Goal: Task Accomplishment & Management: Manage account settings

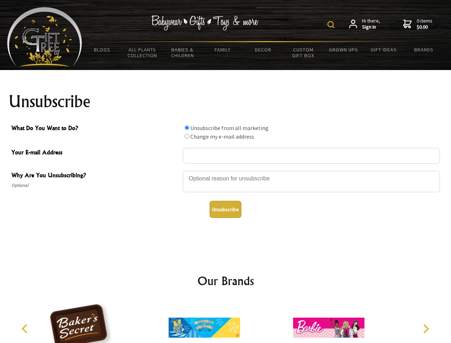
click at [332, 25] on img at bounding box center [330, 24] width 7 height 7
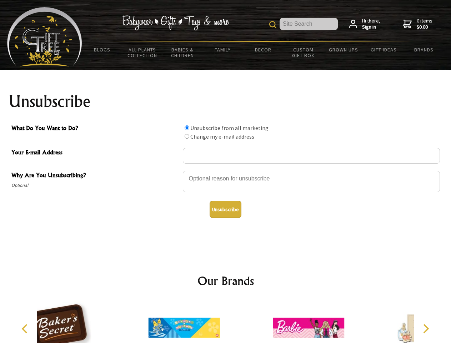
click at [226, 170] on div at bounding box center [311, 182] width 257 height 25
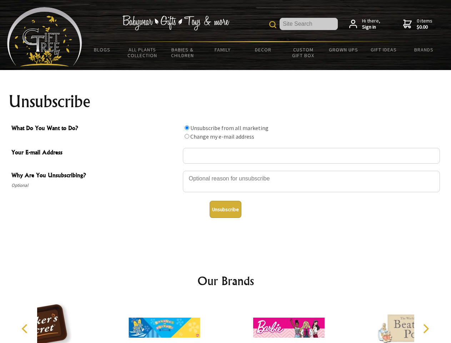
click at [187, 127] on input "What Do You Want to Do?" at bounding box center [187, 127] width 5 height 5
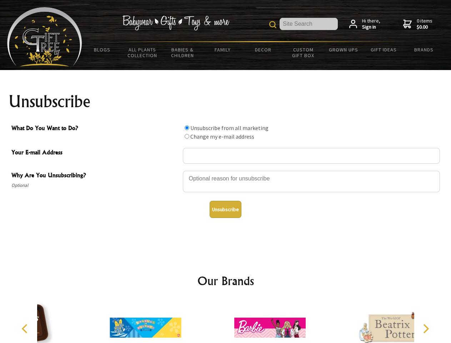
click at [187, 136] on input "What Do You Want to Do?" at bounding box center [187, 136] width 5 height 5
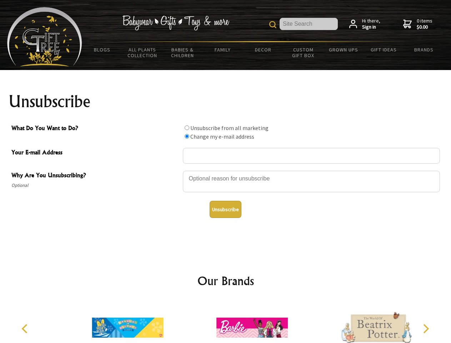
radio input "true"
click at [225, 209] on button "Unsubscribe" at bounding box center [226, 209] width 32 height 17
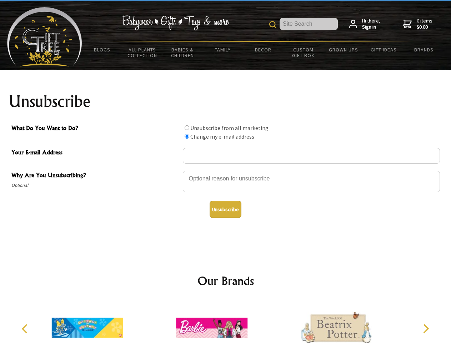
click at [26, 329] on icon "Previous" at bounding box center [25, 328] width 9 height 9
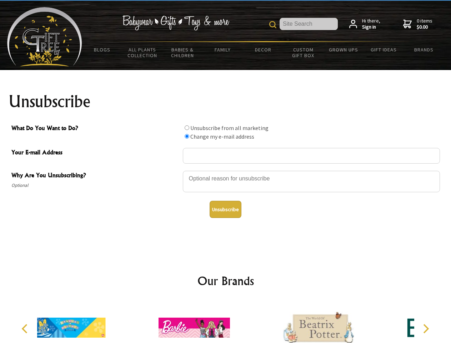
click at [426, 329] on icon "Next" at bounding box center [425, 328] width 9 height 9
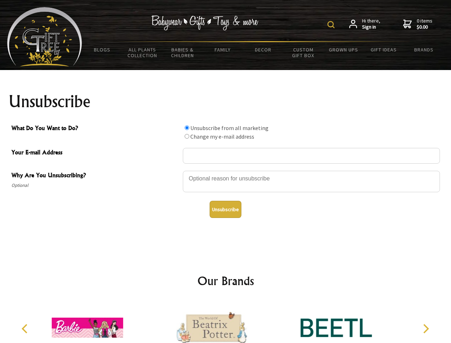
click at [332, 25] on img at bounding box center [330, 24] width 7 height 7
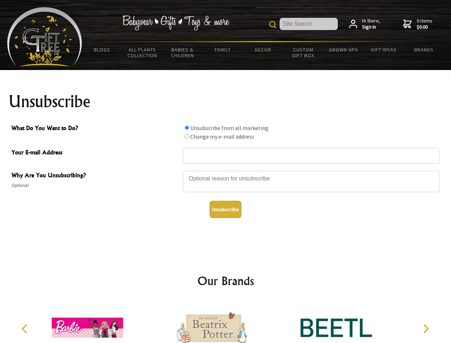
click at [226, 170] on div at bounding box center [311, 182] width 257 height 25
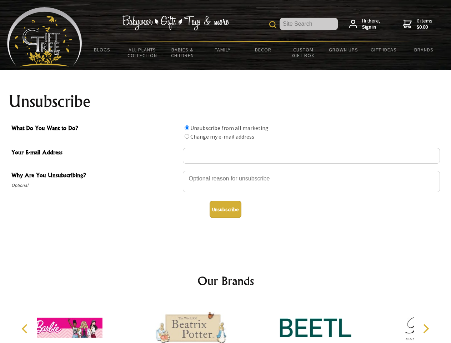
click at [187, 127] on input "What Do You Want to Do?" at bounding box center [187, 127] width 5 height 5
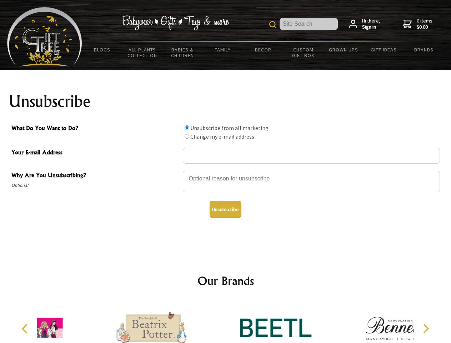
click at [187, 136] on input "What Do You Want to Do?" at bounding box center [187, 136] width 5 height 5
radio input "true"
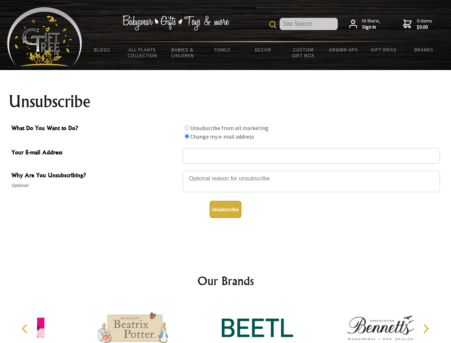
click at [225, 209] on button "Unsubscribe" at bounding box center [226, 209] width 32 height 17
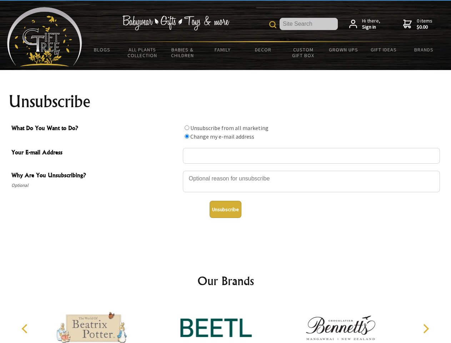
click at [26, 329] on icon "Previous" at bounding box center [25, 328] width 9 height 9
click at [426, 329] on icon "Next" at bounding box center [425, 328] width 9 height 9
